Goal: Transaction & Acquisition: Purchase product/service

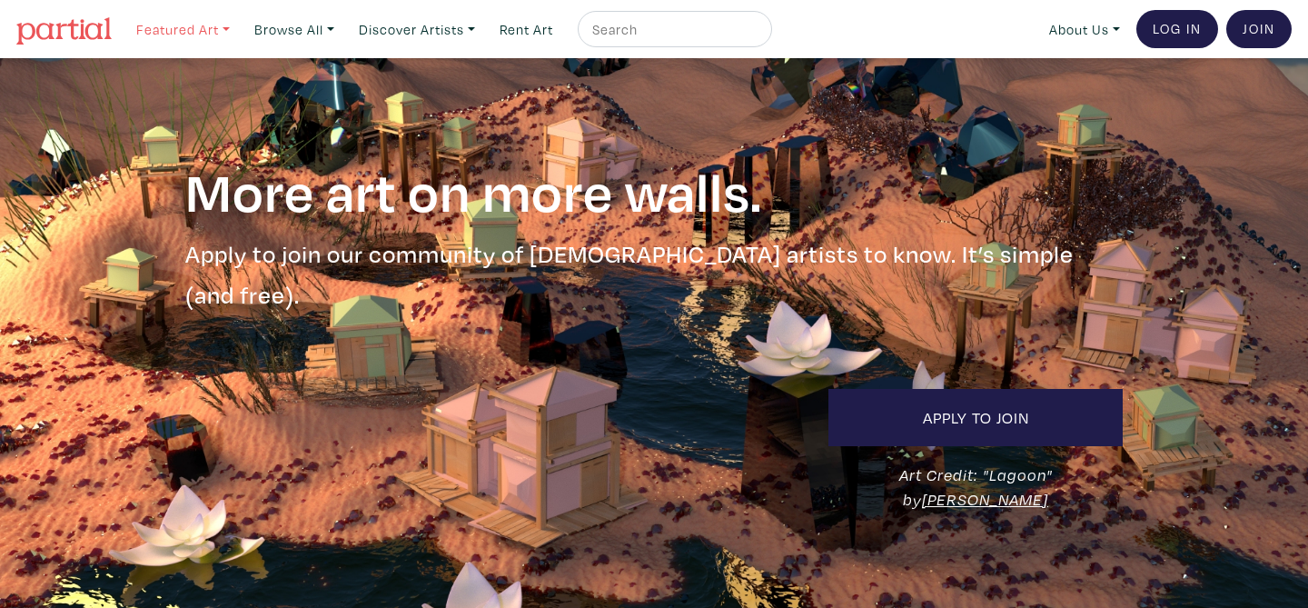
click at [195, 28] on link "Featured Art" at bounding box center [183, 29] width 110 height 37
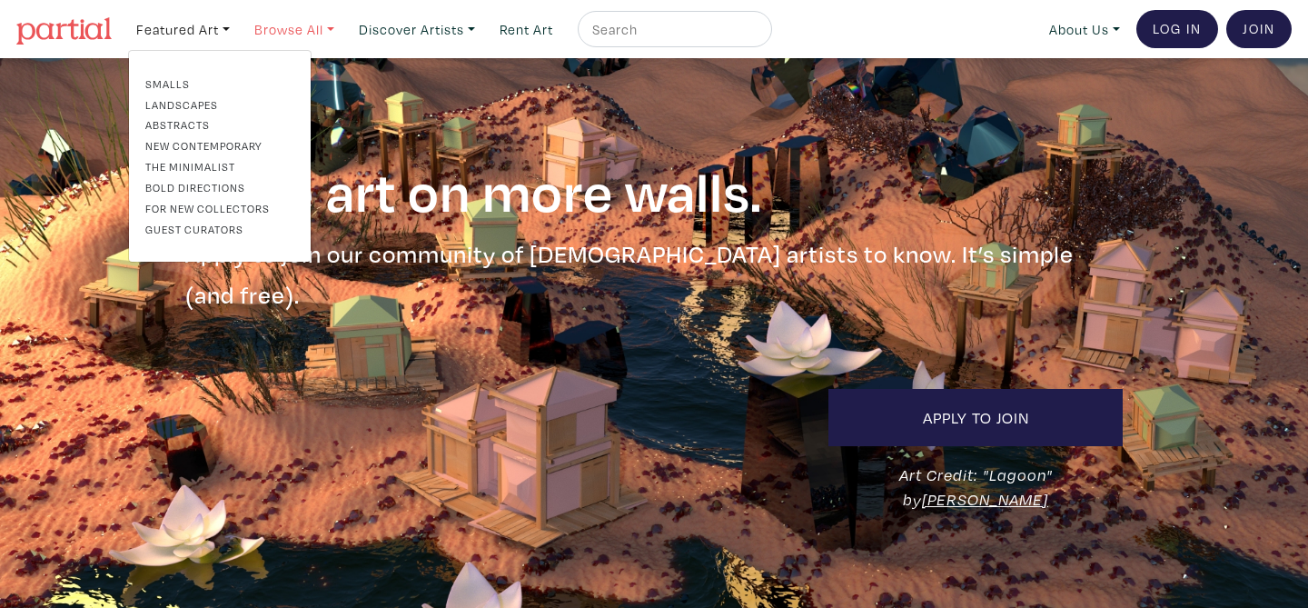
click at [238, 25] on link "Browse All" at bounding box center [183, 29] width 110 height 37
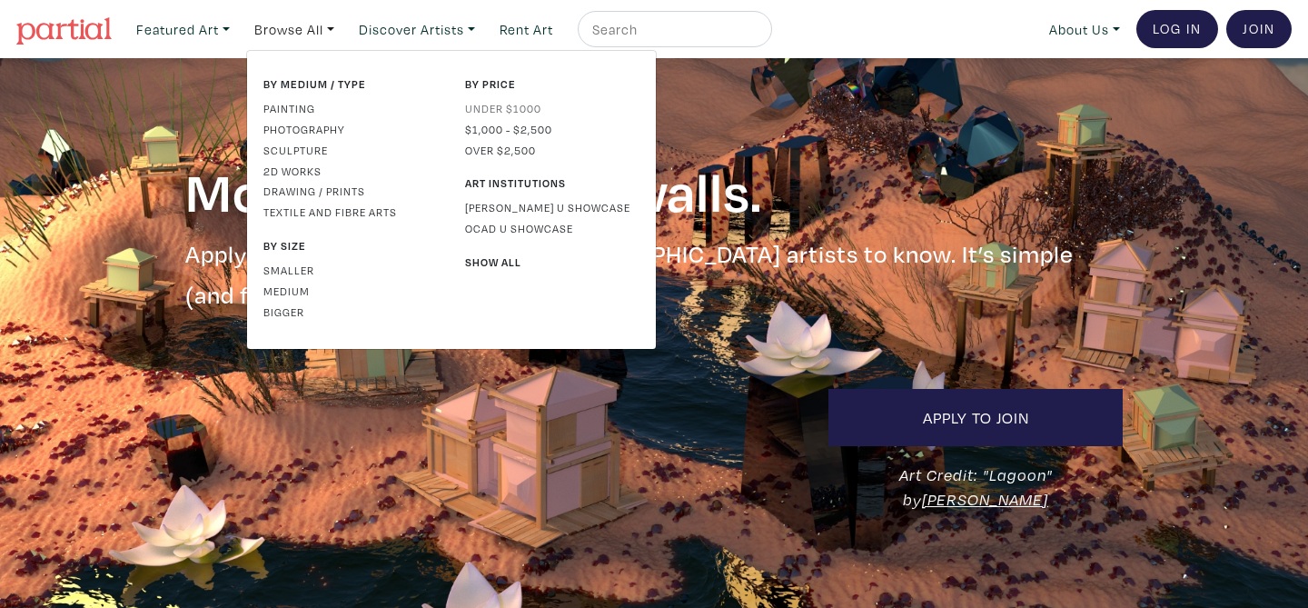
click at [487, 110] on link "Under $1000" at bounding box center [552, 108] width 174 height 16
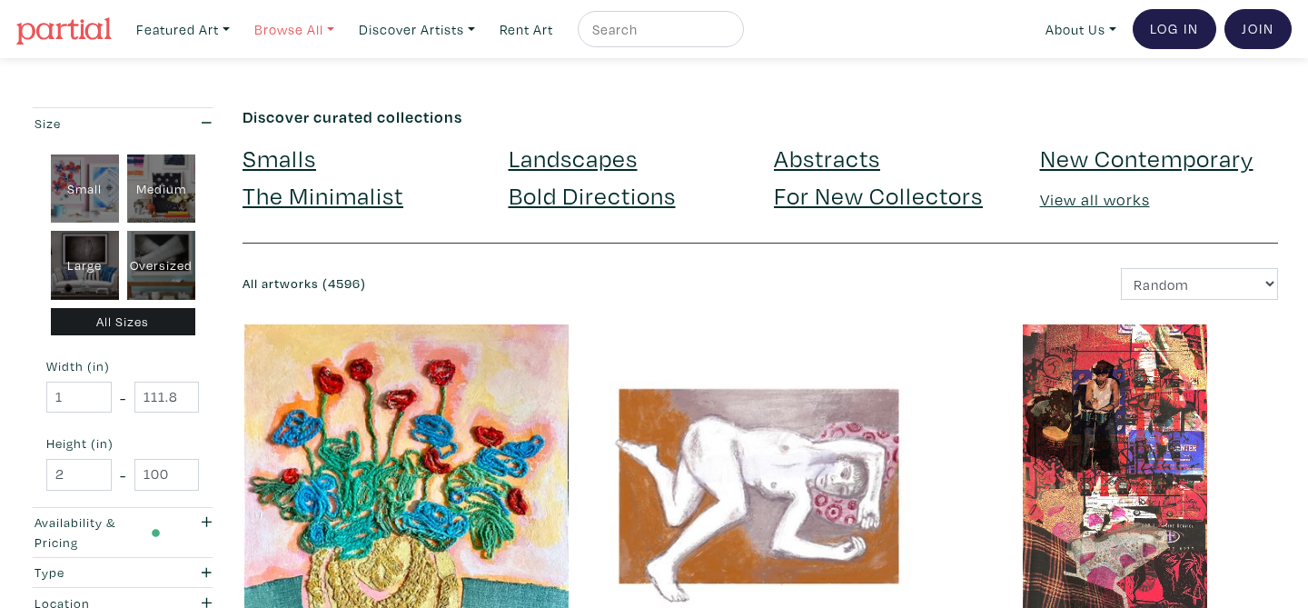
click at [238, 22] on link "Browse All" at bounding box center [183, 29] width 110 height 37
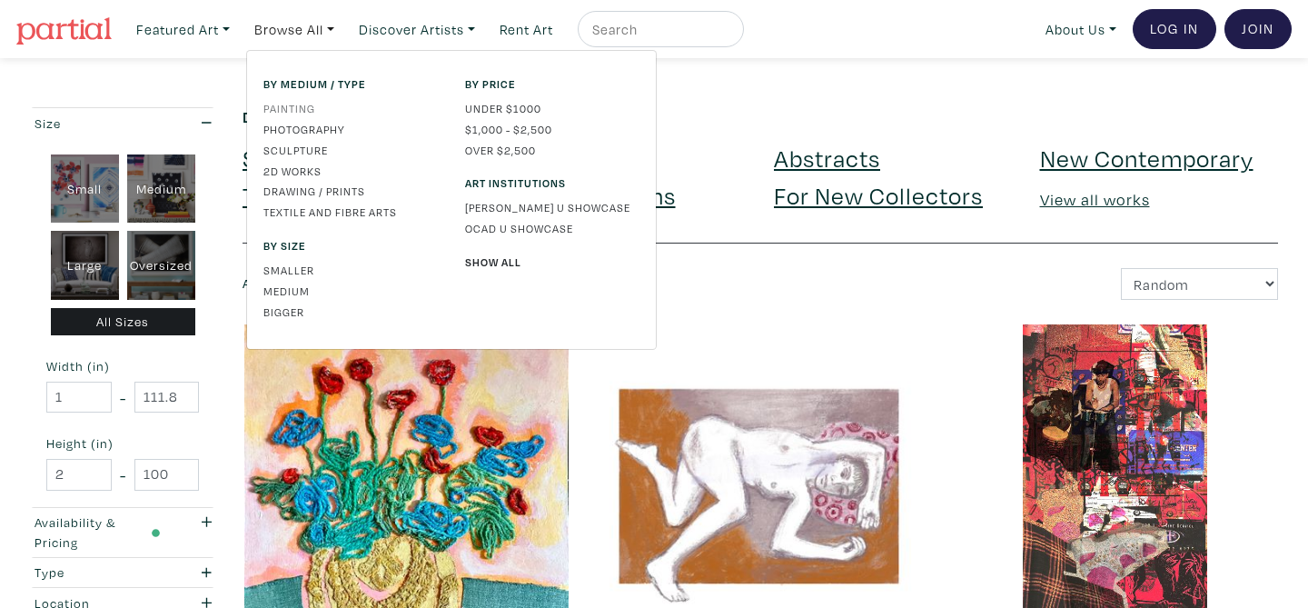
click at [305, 104] on link "Painting" at bounding box center [350, 108] width 174 height 16
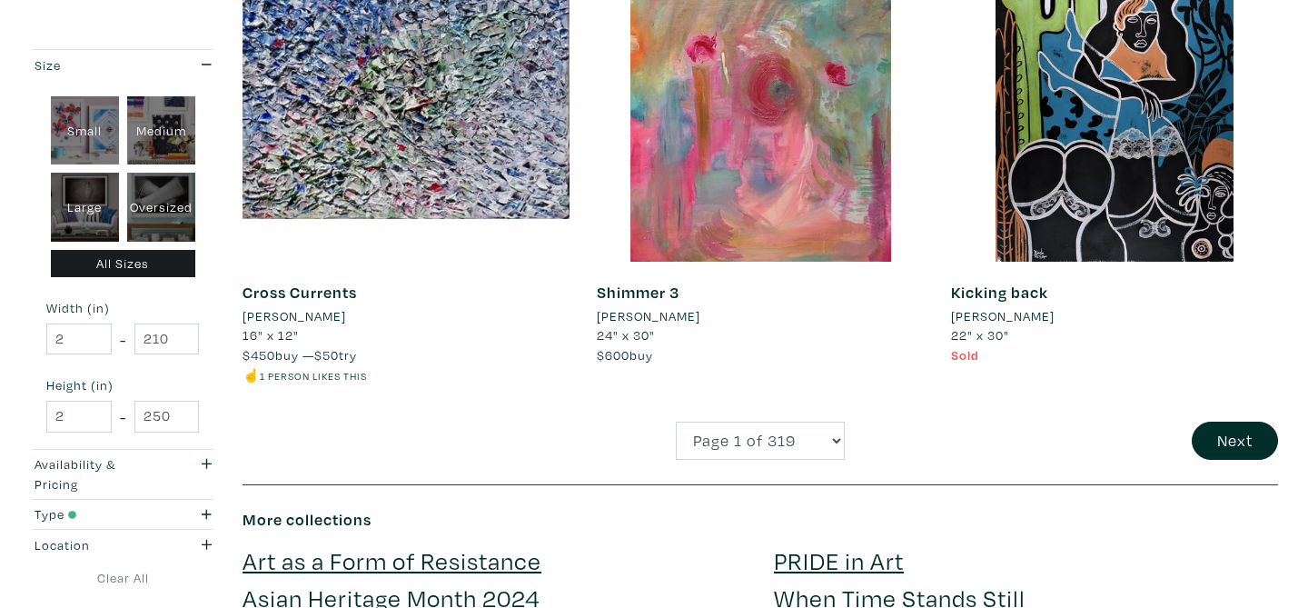
scroll to position [3814, 0]
